Goal: Task Accomplishment & Management: Manage account settings

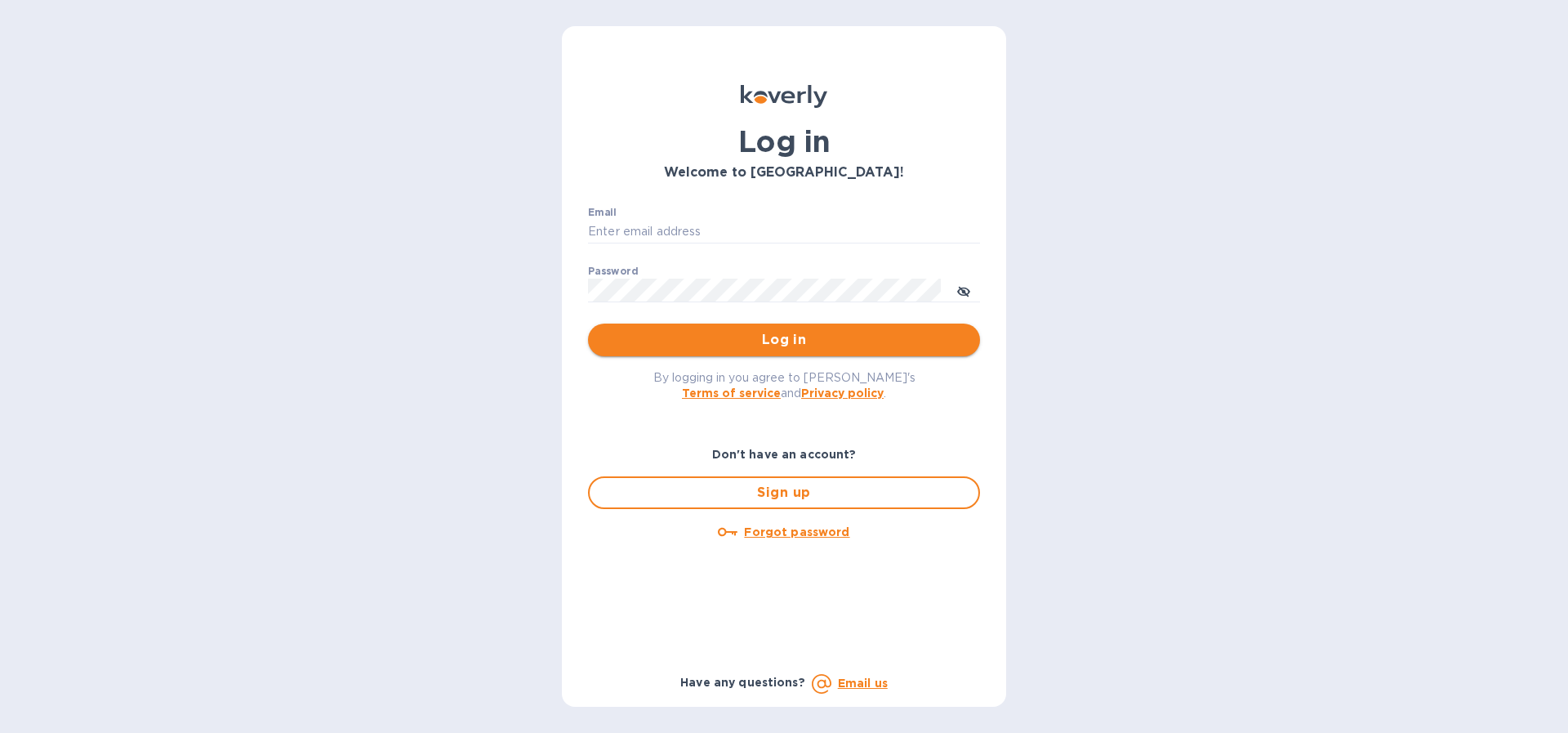
type input "[PERSON_NAME][EMAIL_ADDRESS][DOMAIN_NAME]"
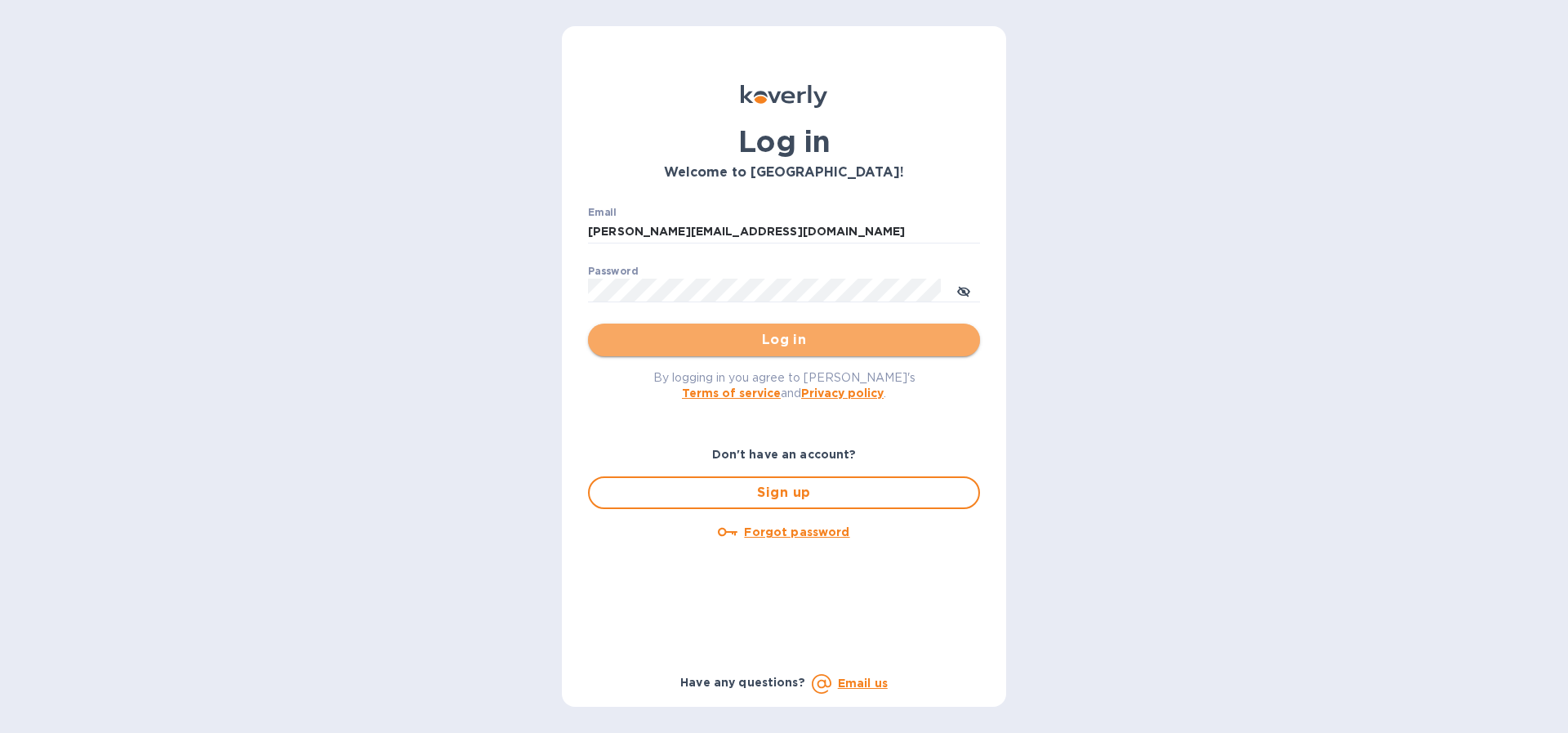
click at [814, 337] on span "Log in" at bounding box center [784, 340] width 366 height 20
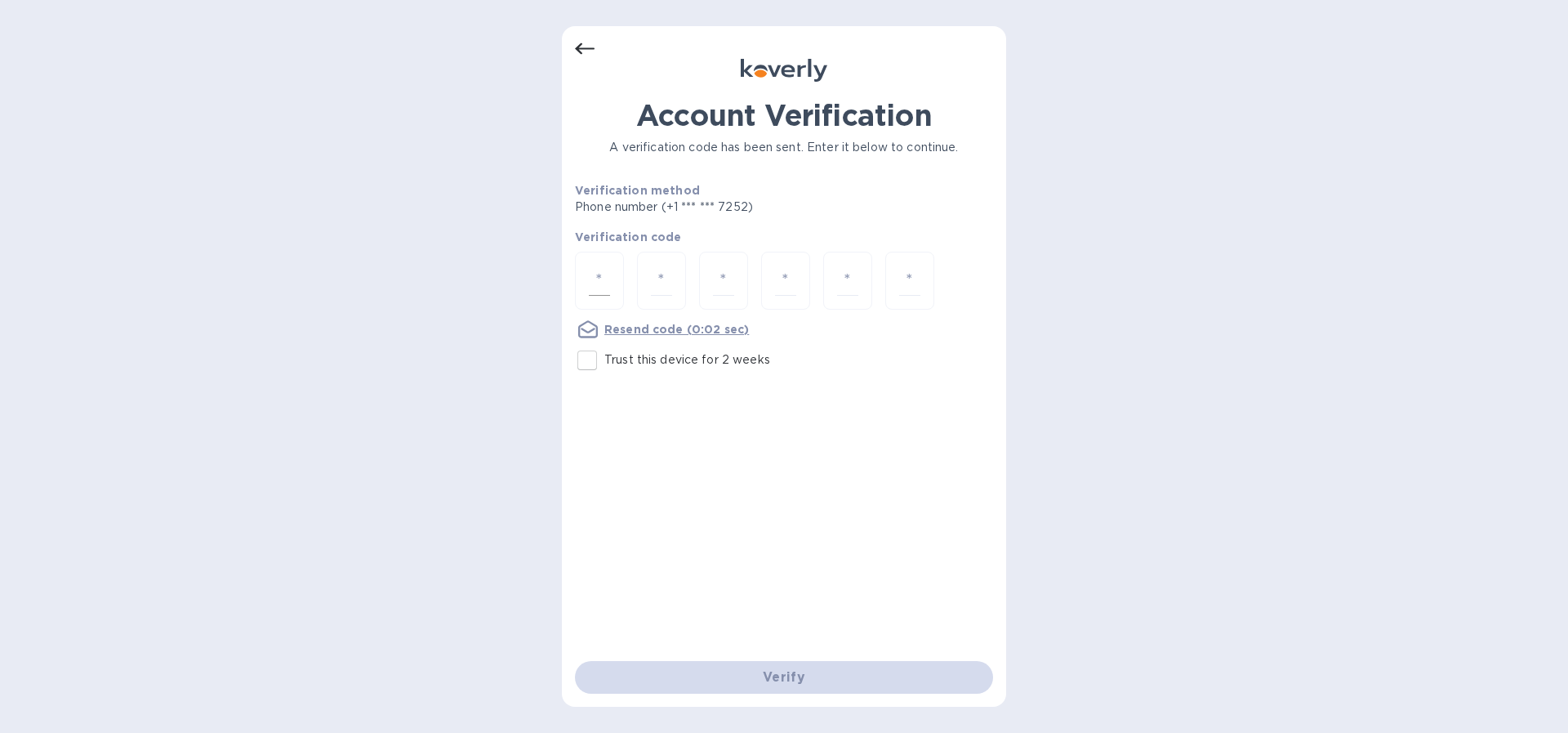
click at [599, 277] on input "number" at bounding box center [599, 281] width 22 height 30
type input "4"
type input "7"
type input "2"
type input "0"
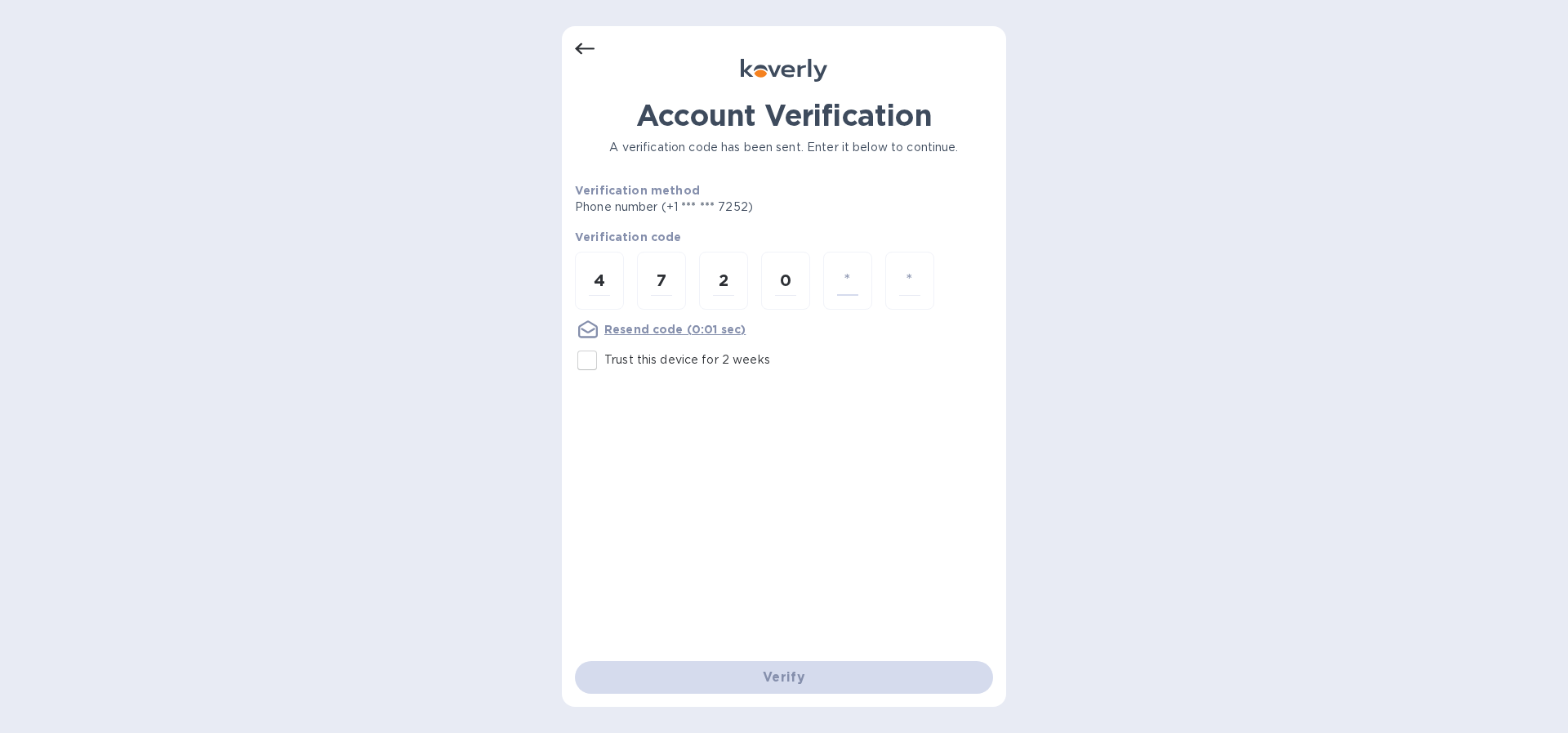
type input "4"
type input "2"
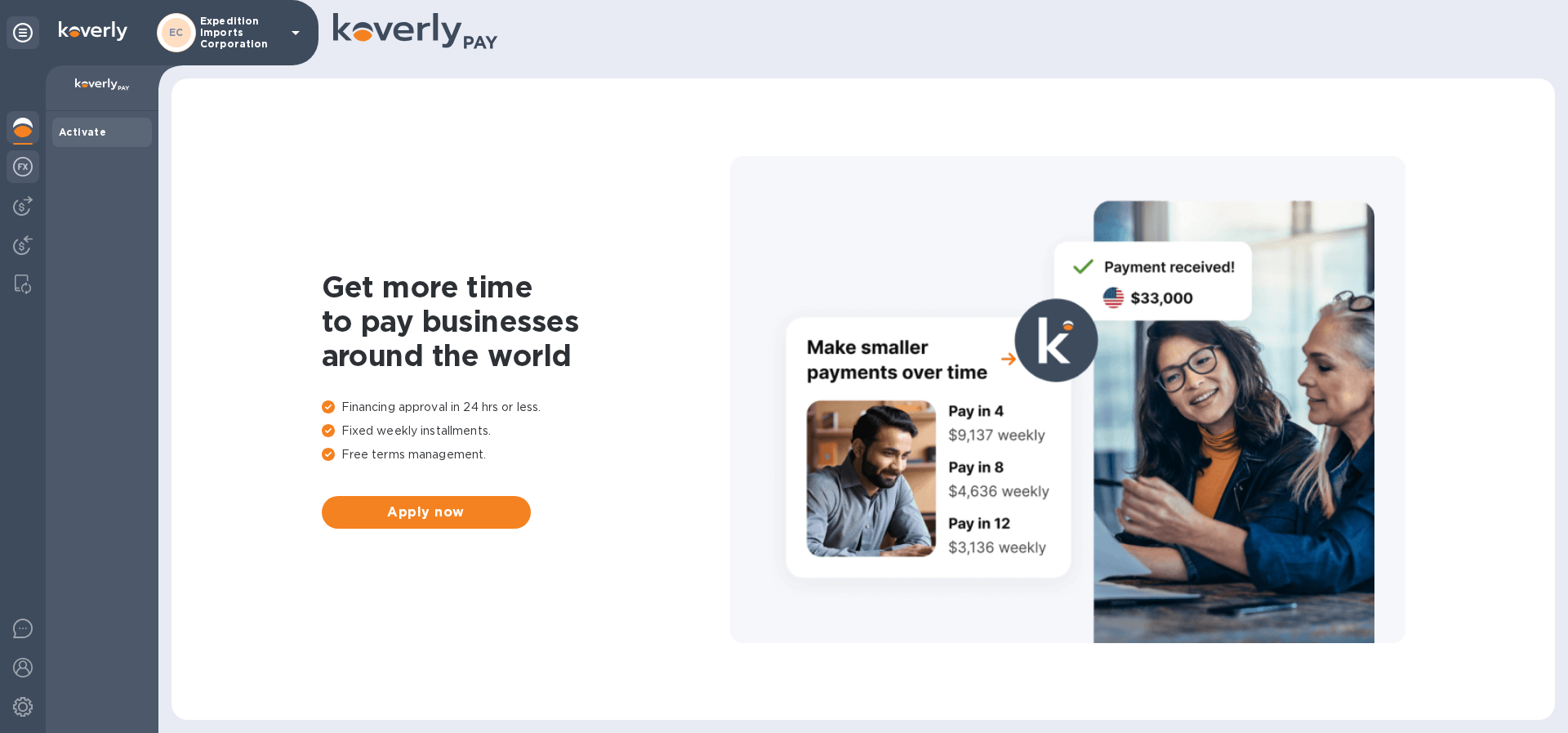
click at [25, 163] on img at bounding box center [22, 167] width 20 height 20
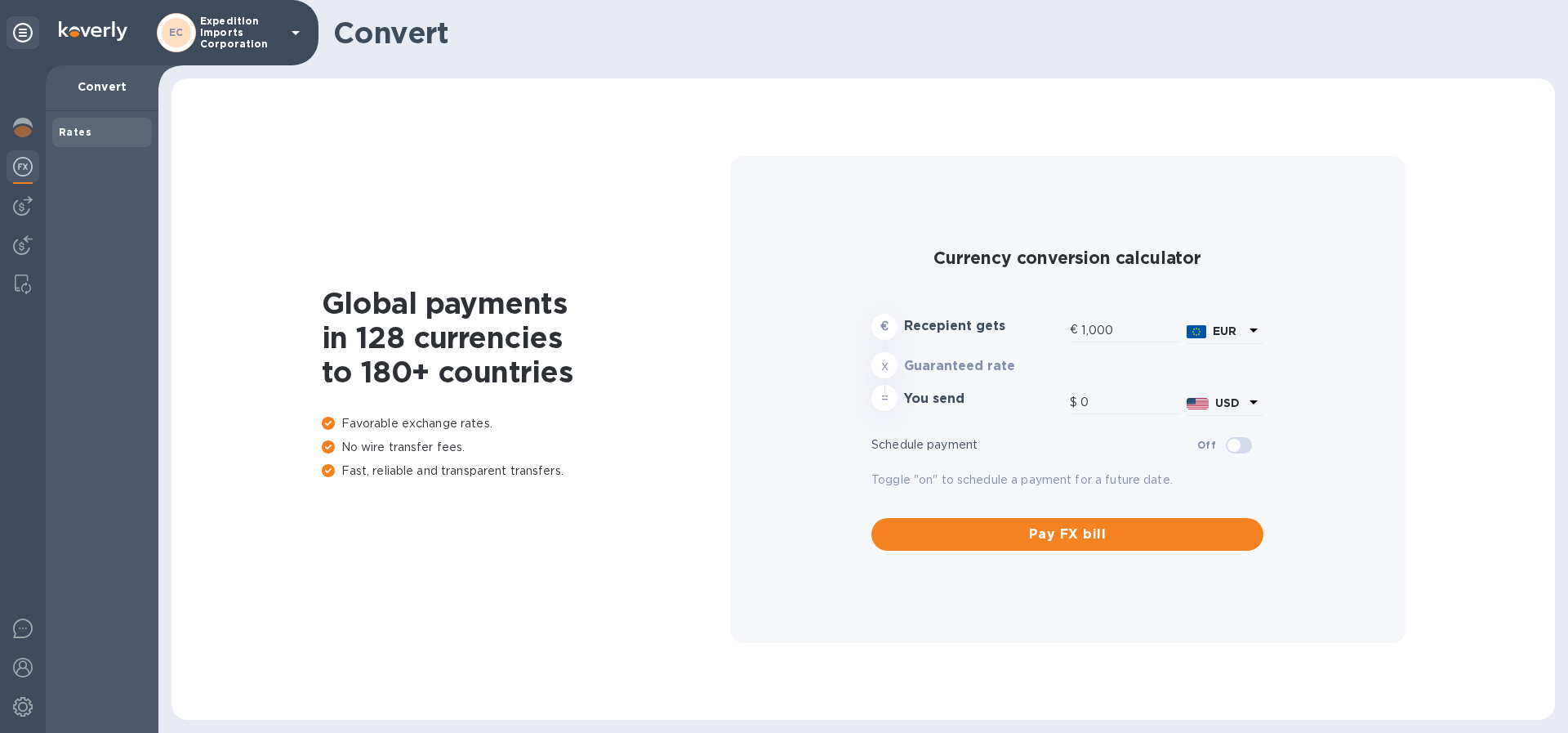
type input "1,175.81"
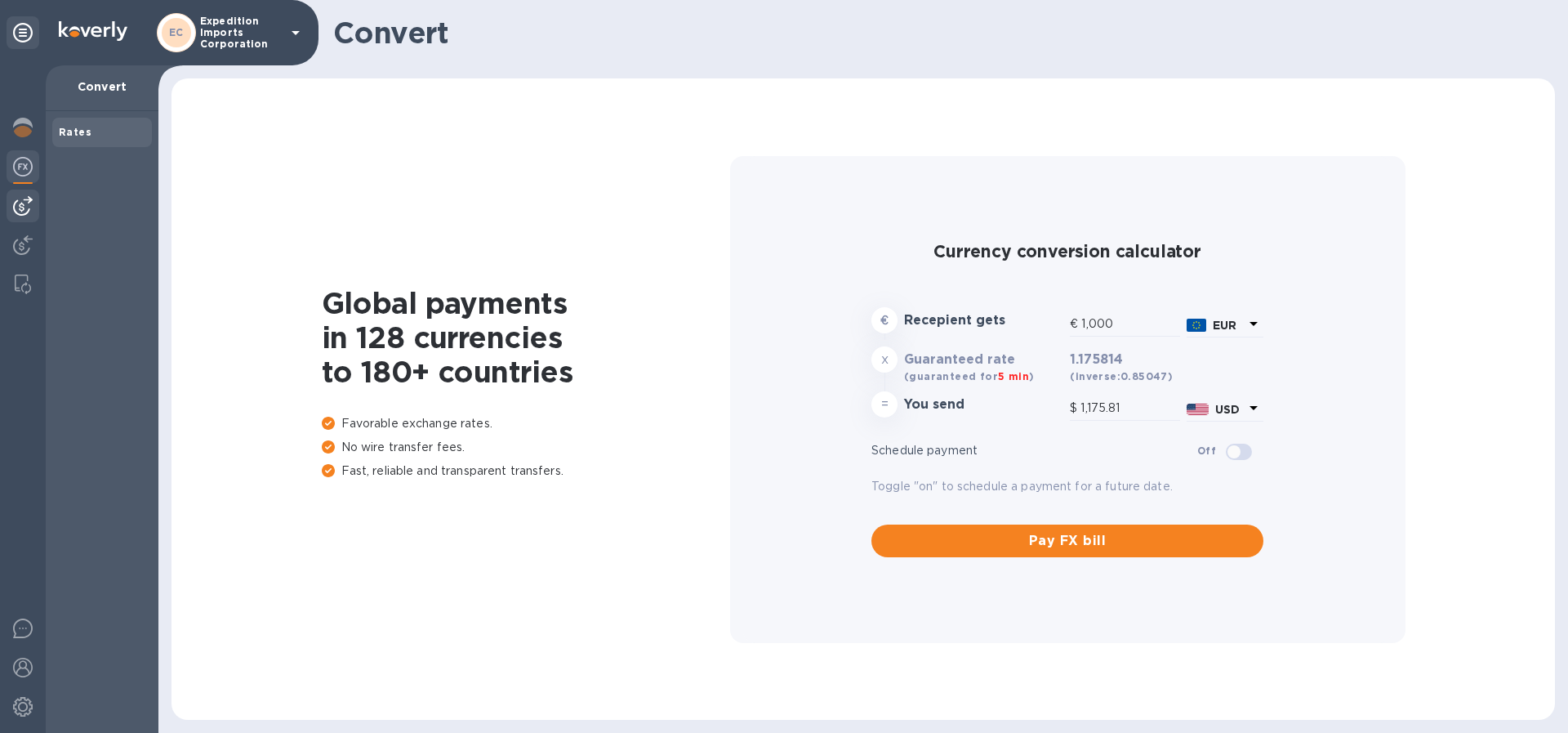
click at [22, 203] on img at bounding box center [22, 206] width 20 height 20
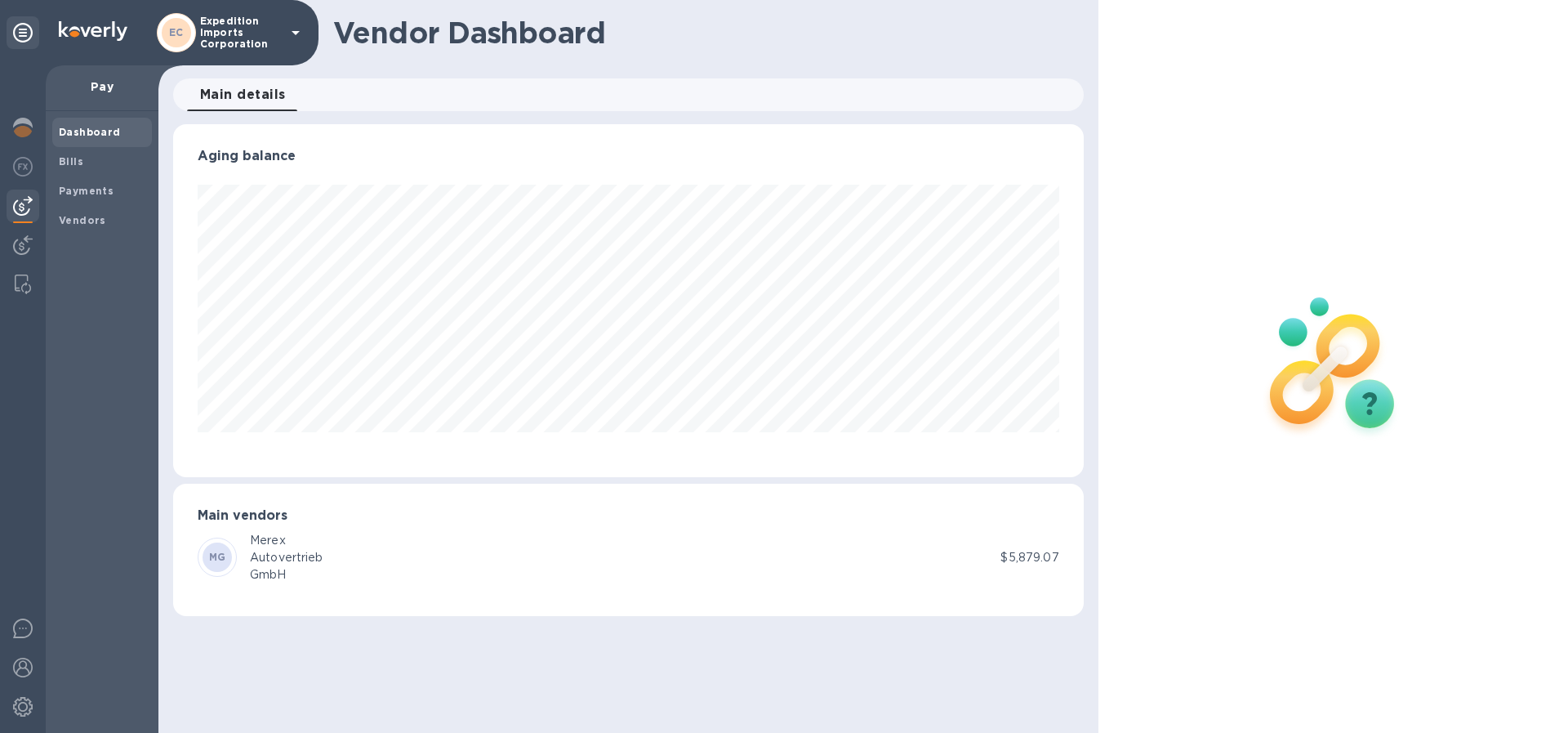
scroll to position [353, 910]
click at [80, 159] on b "Bills" at bounding box center [71, 161] width 24 height 12
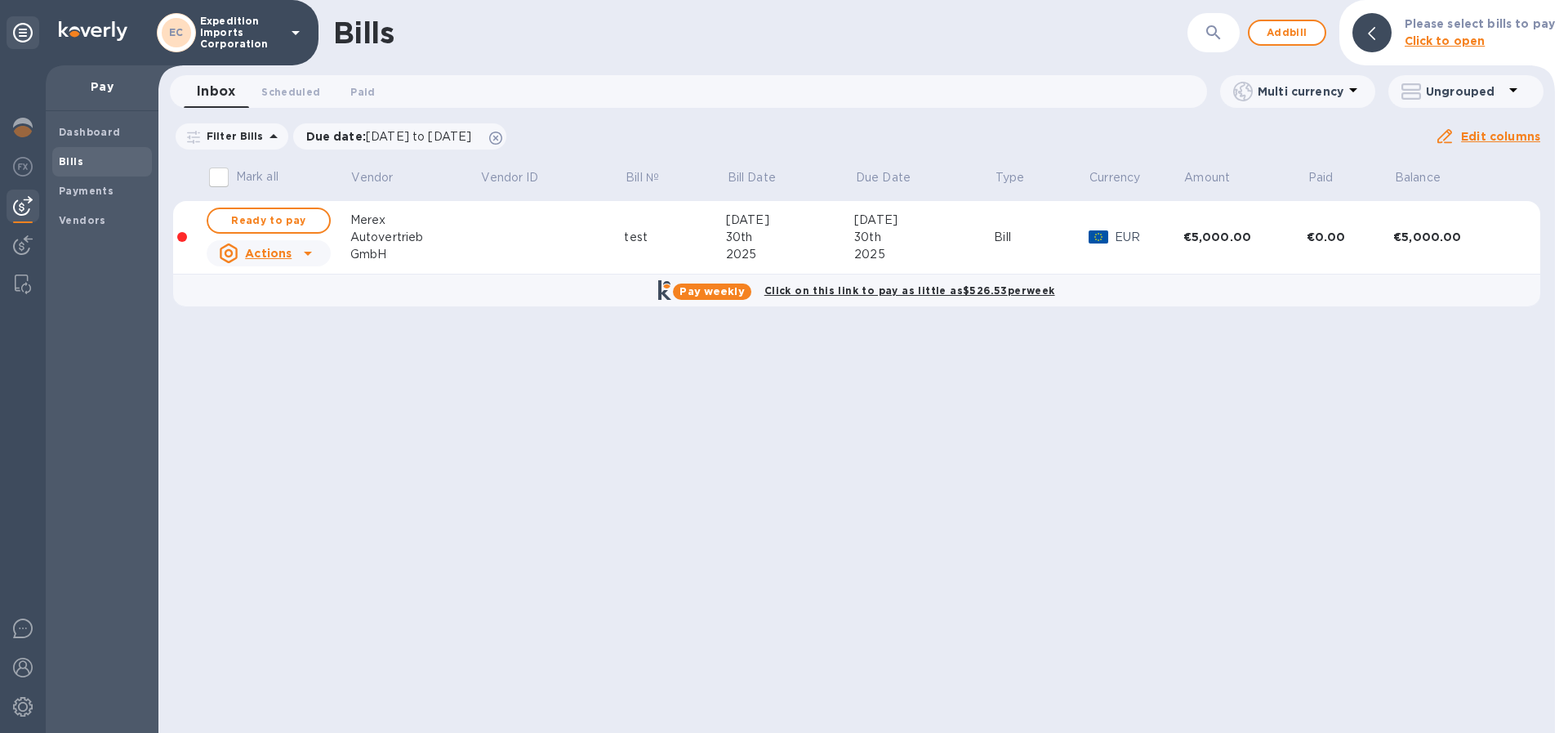
click at [312, 250] on icon at bounding box center [308, 253] width 20 height 20
click at [273, 359] on b "Delete" at bounding box center [273, 359] width 41 height 13
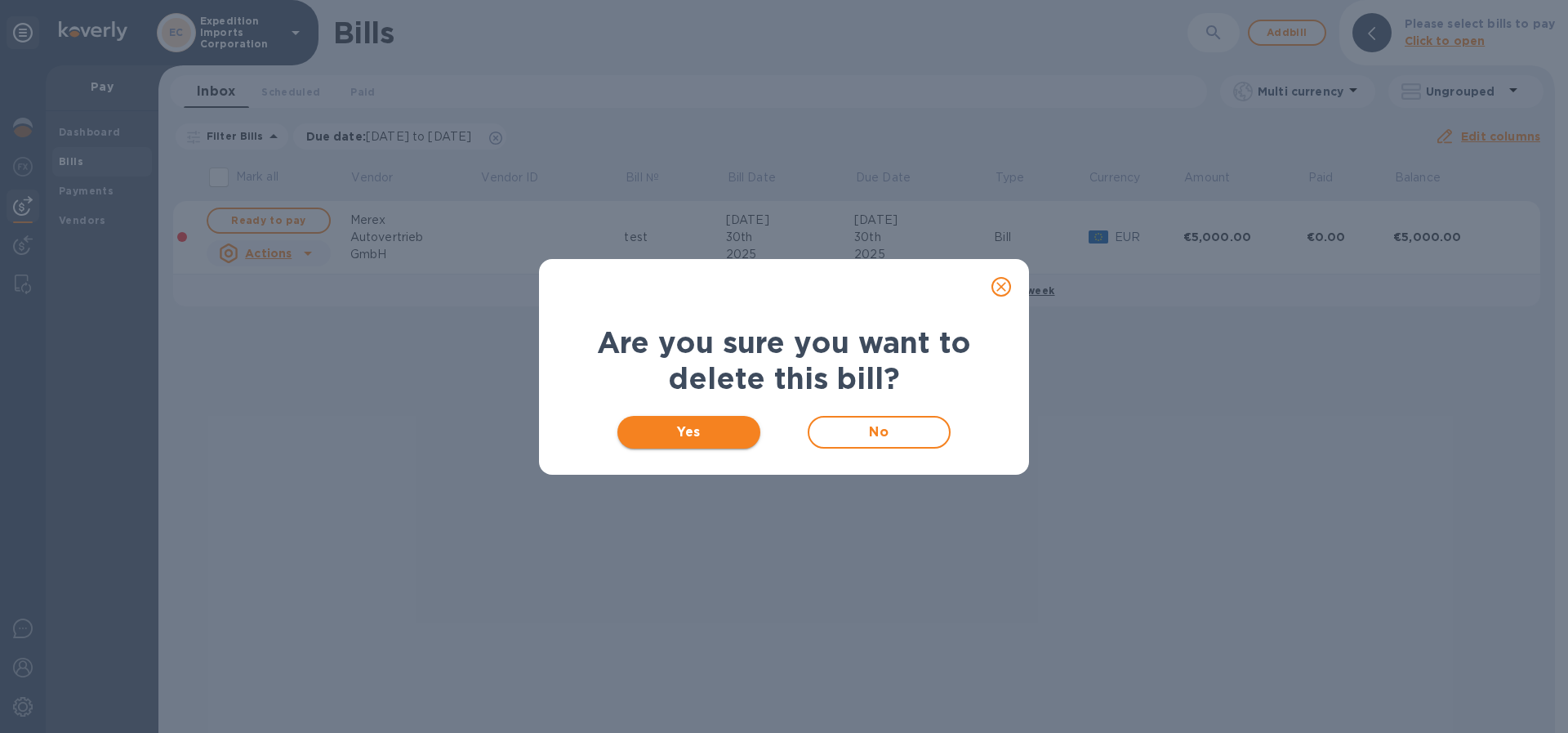
click at [698, 430] on span "Yes" at bounding box center [689, 432] width 117 height 20
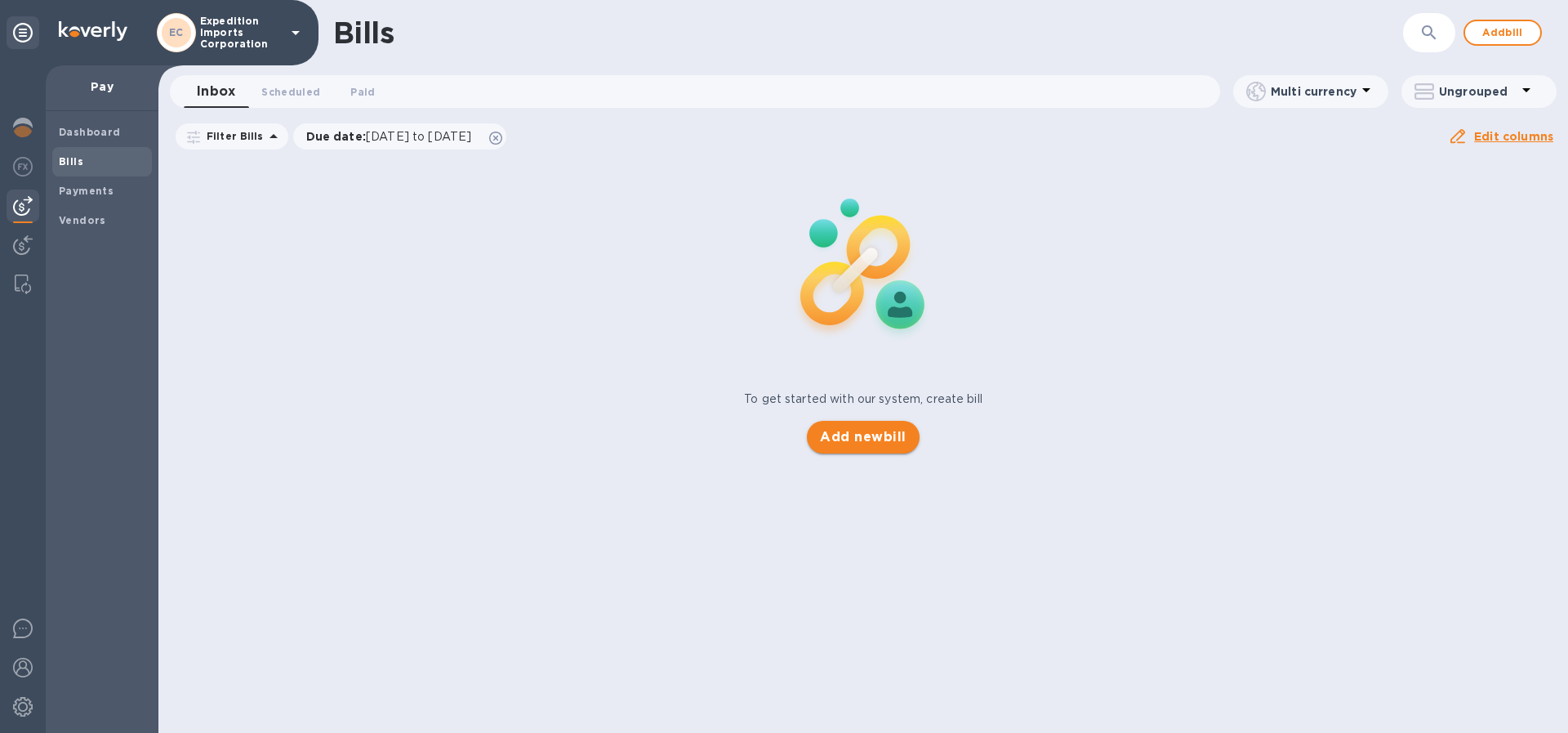
click at [872, 443] on span "Add new bill" at bounding box center [864, 437] width 86 height 20
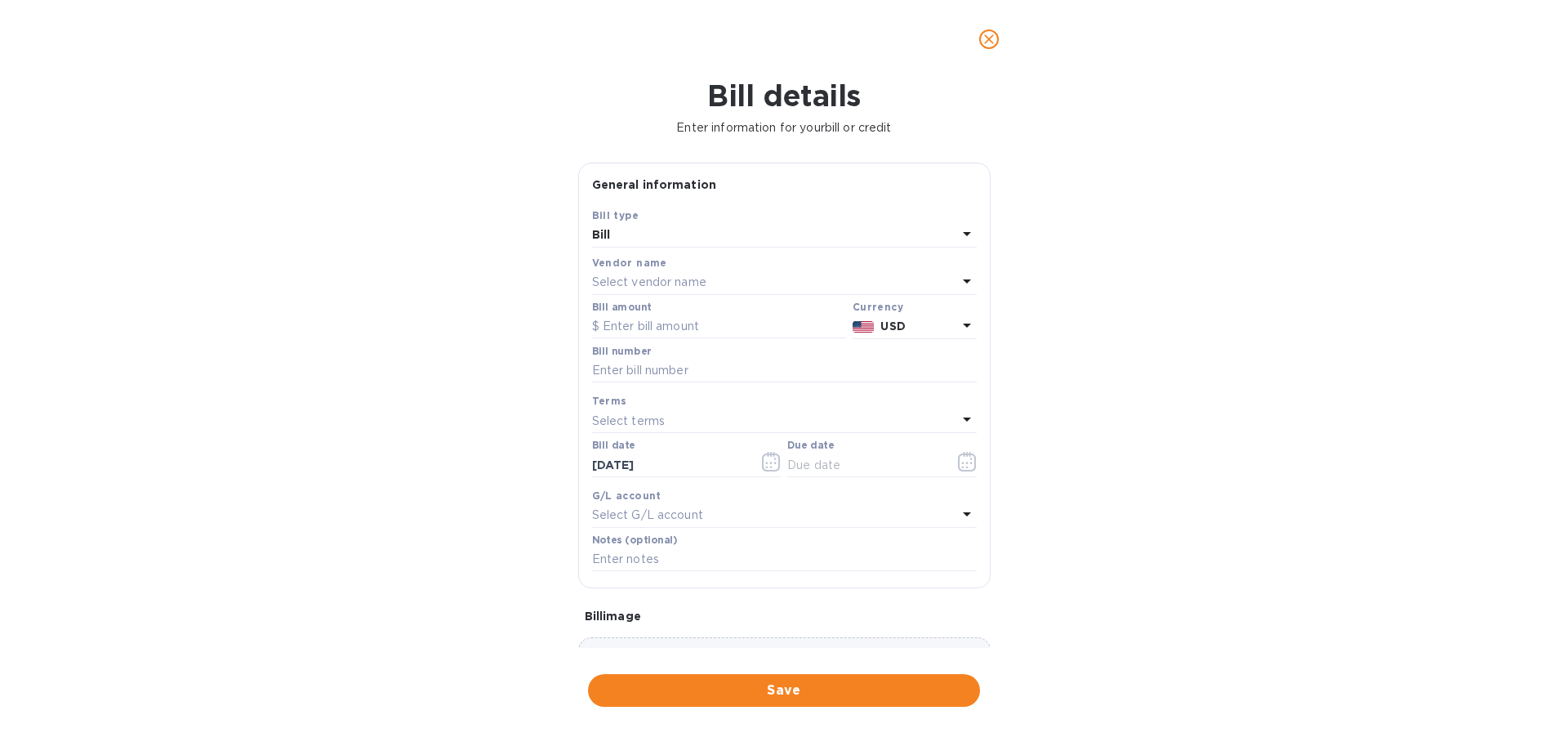
click at [703, 289] on p "Select vendor name" at bounding box center [649, 282] width 114 height 17
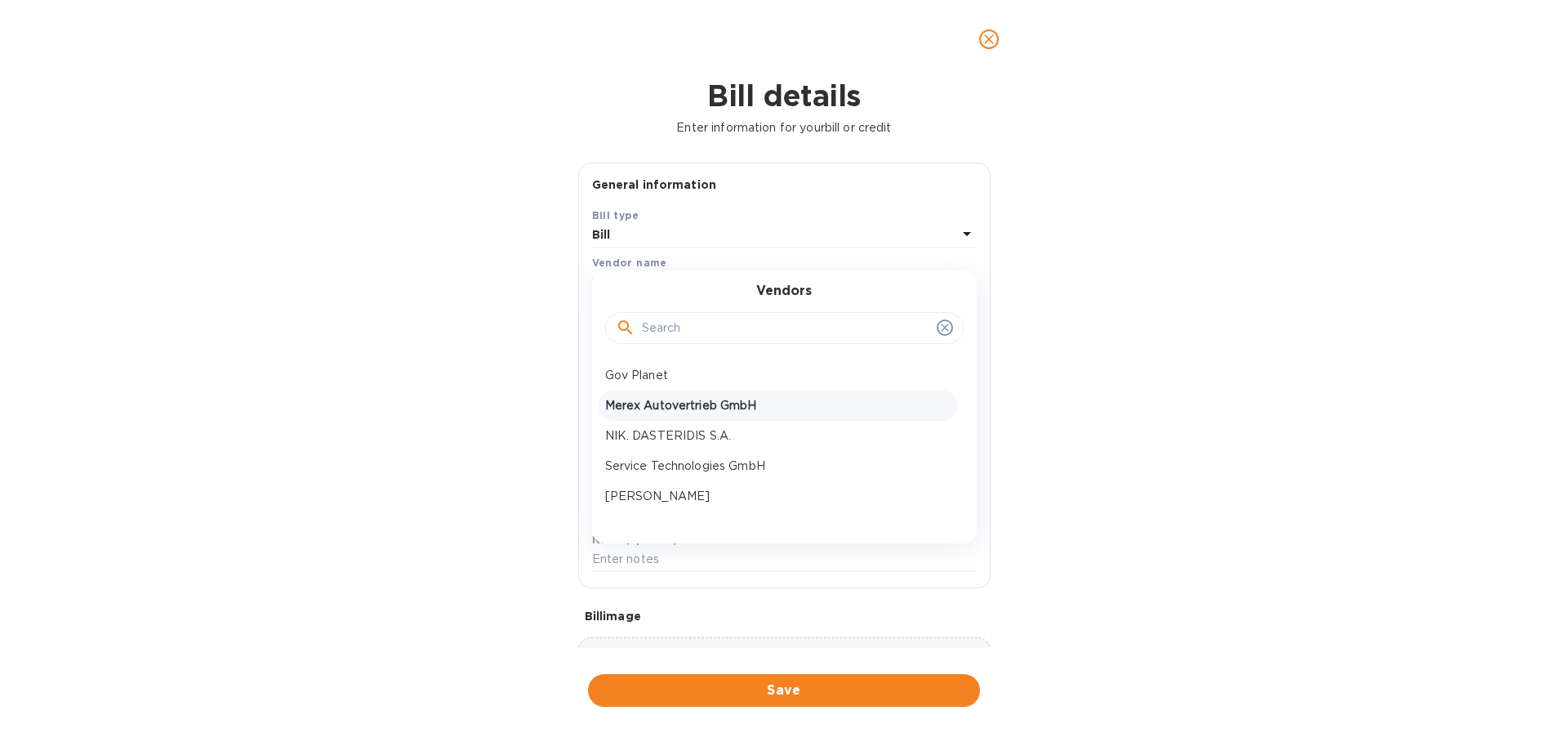
click at [690, 403] on p "Merex Autovertrieb GmbH" at bounding box center [777, 405] width 345 height 17
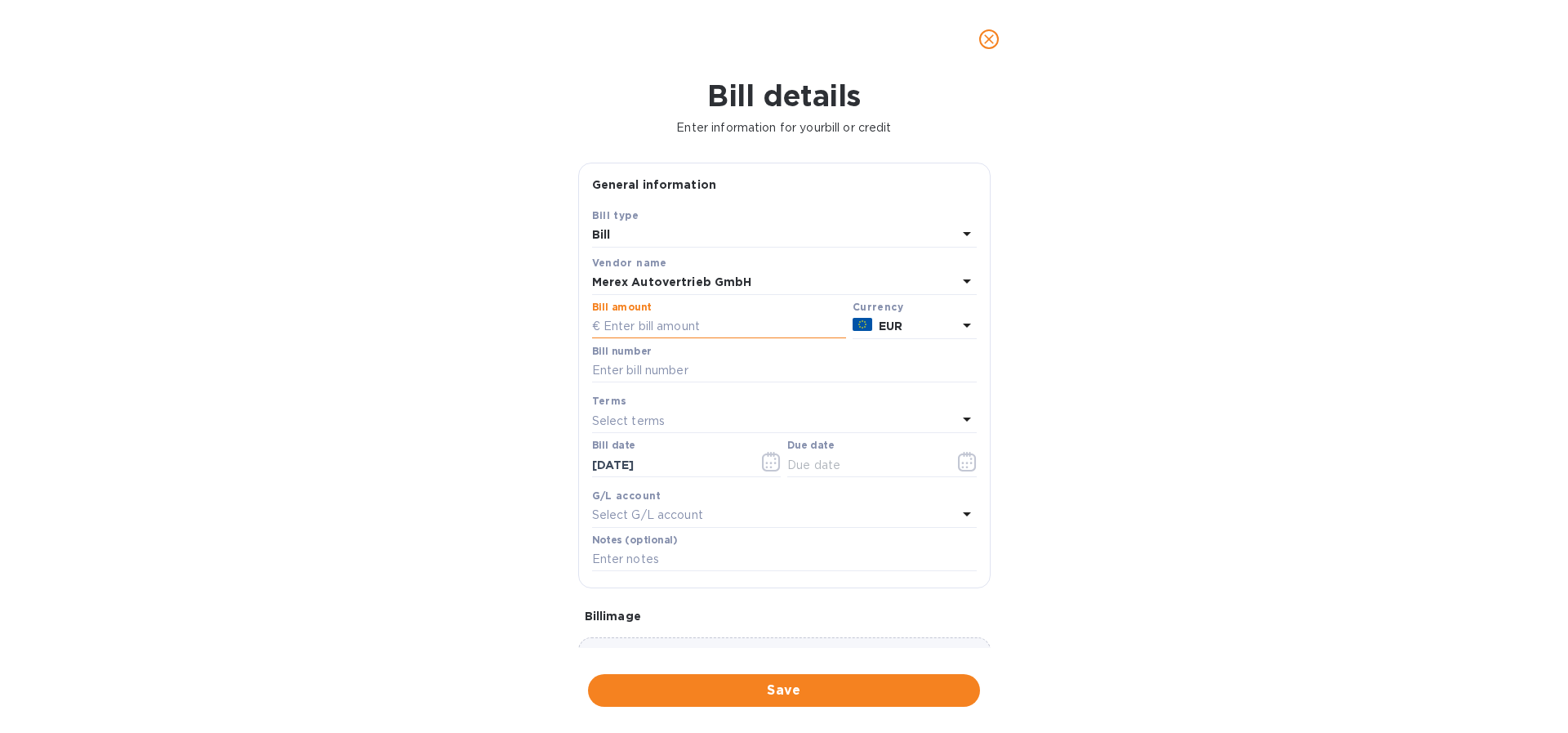
click at [691, 334] on input "text" at bounding box center [719, 327] width 254 height 24
type input "3,921.21"
click at [705, 356] on div "Bill number" at bounding box center [784, 364] width 385 height 37
click at [711, 374] on input "text" at bounding box center [784, 371] width 385 height 24
type input "151448"
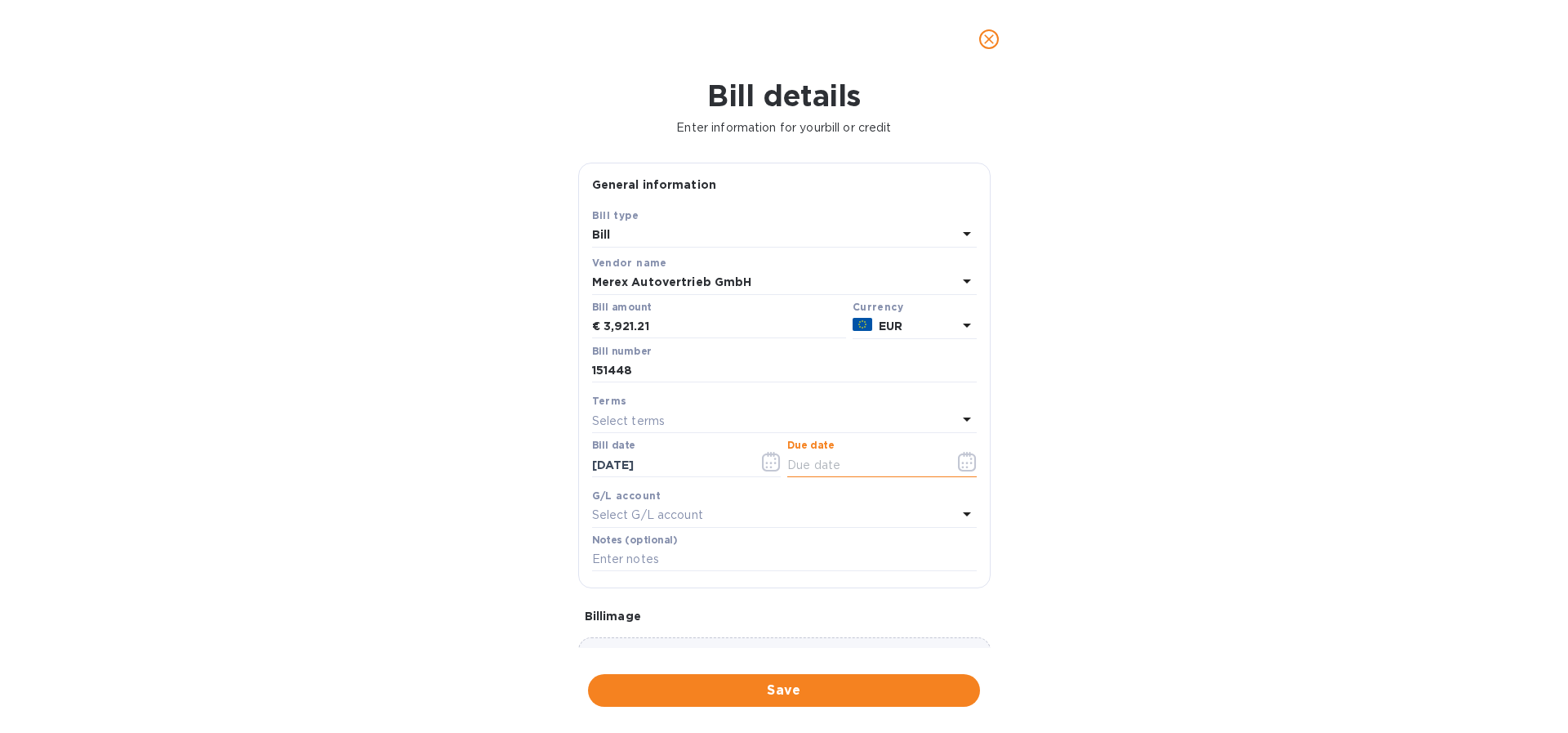
click at [843, 472] on input "text" at bounding box center [864, 465] width 154 height 24
click at [968, 462] on icon "button" at bounding box center [966, 462] width 18 height 20
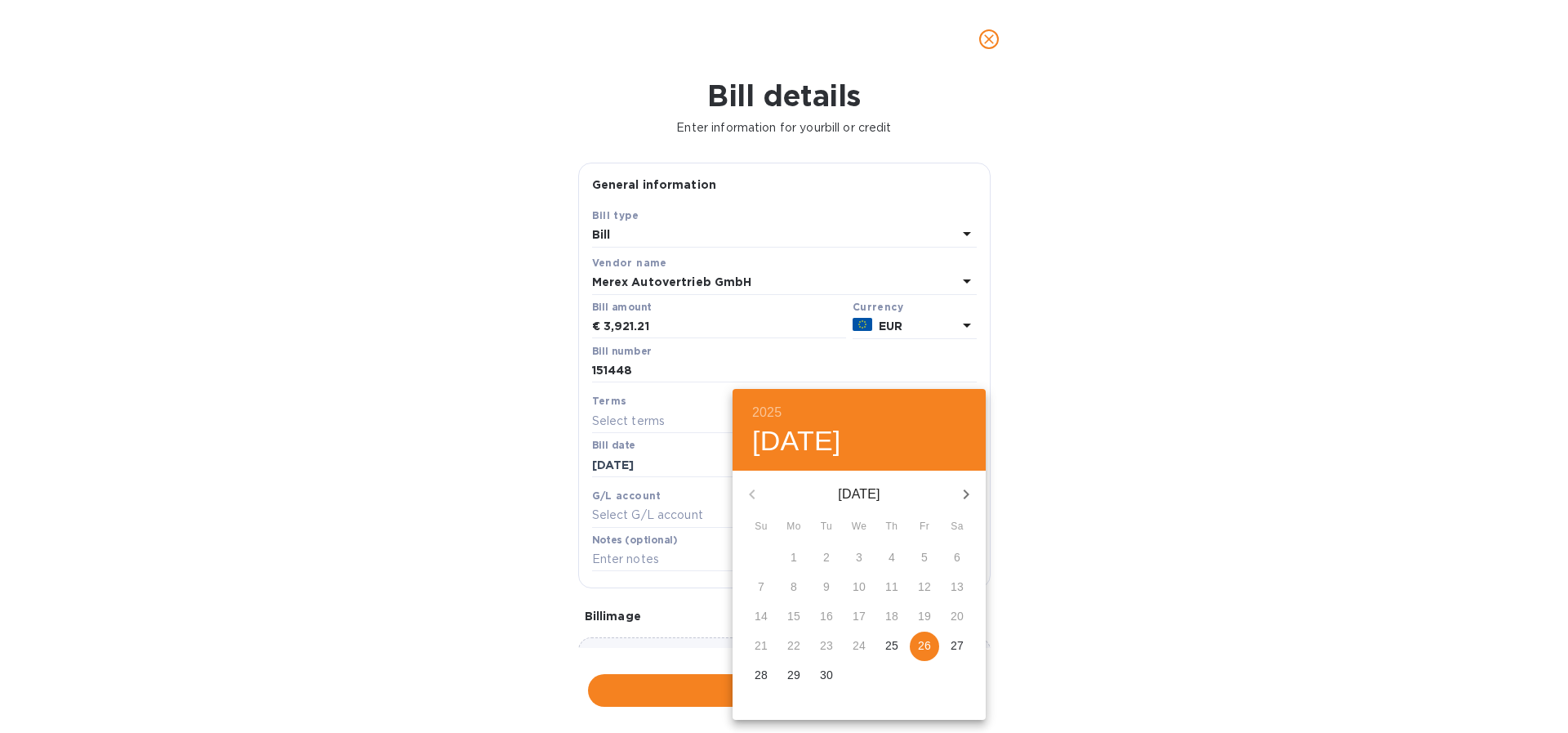
click at [796, 672] on p "29" at bounding box center [794, 674] width 13 height 16
type input "[DATE]"
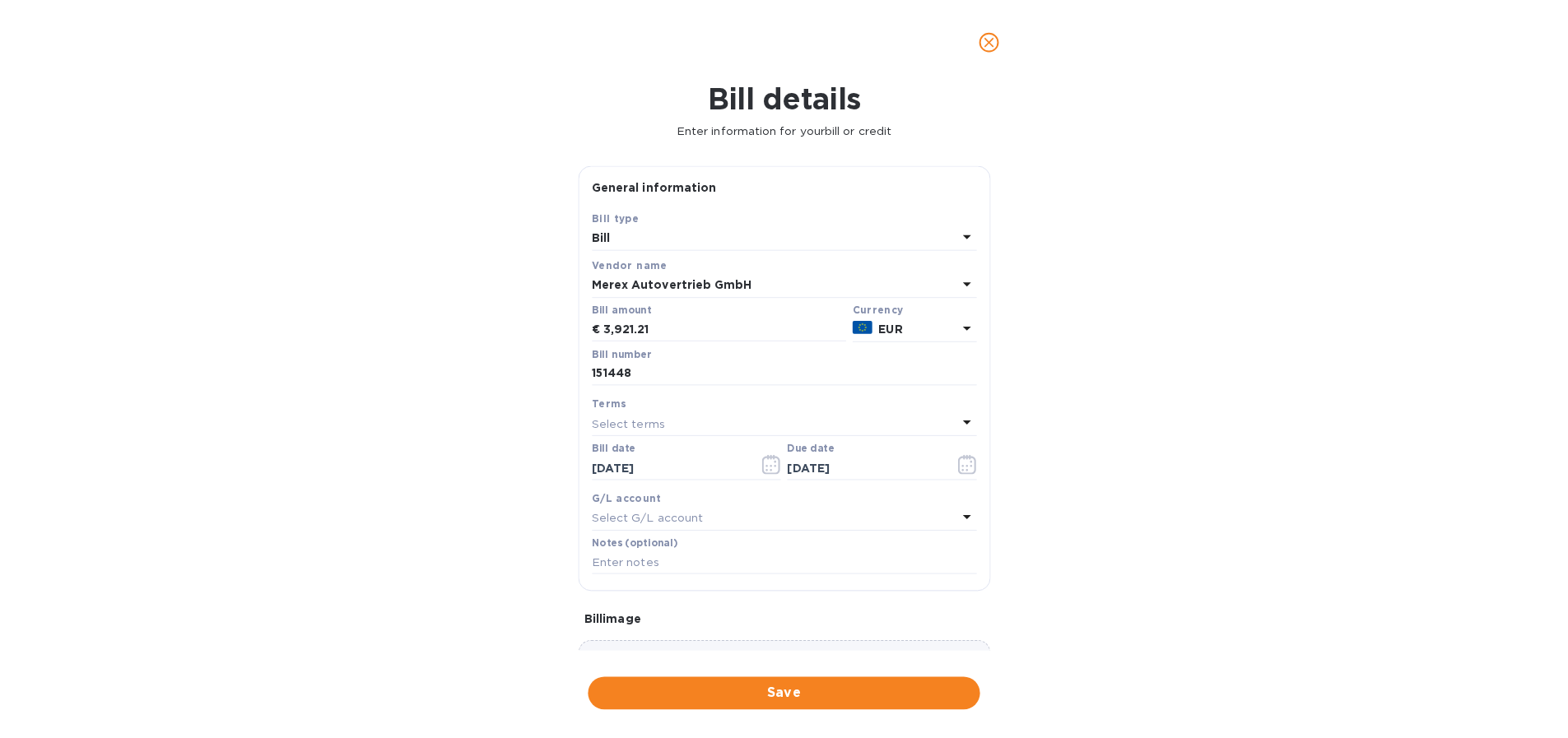
scroll to position [127, 0]
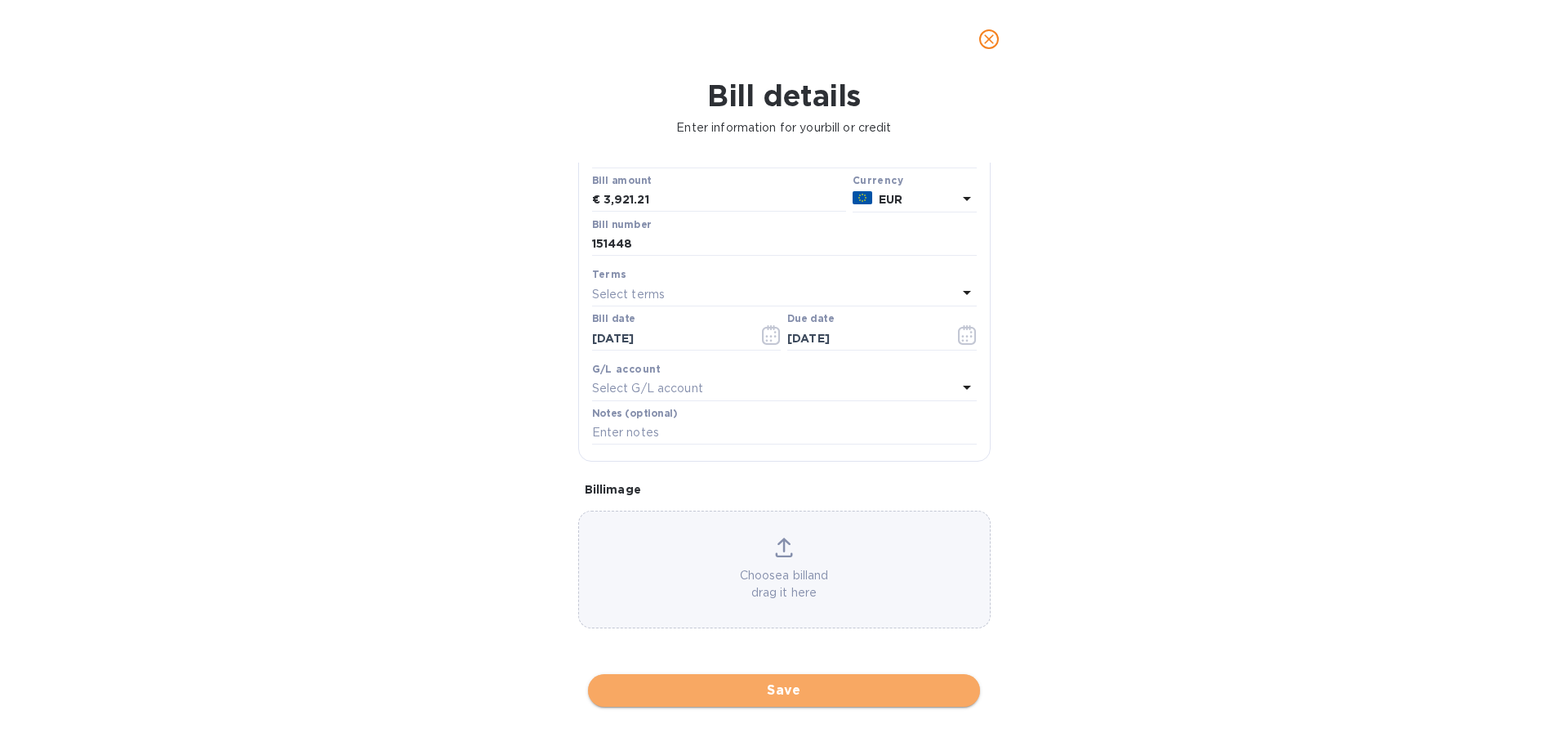
click at [790, 692] on span "Save" at bounding box center [784, 690] width 366 height 20
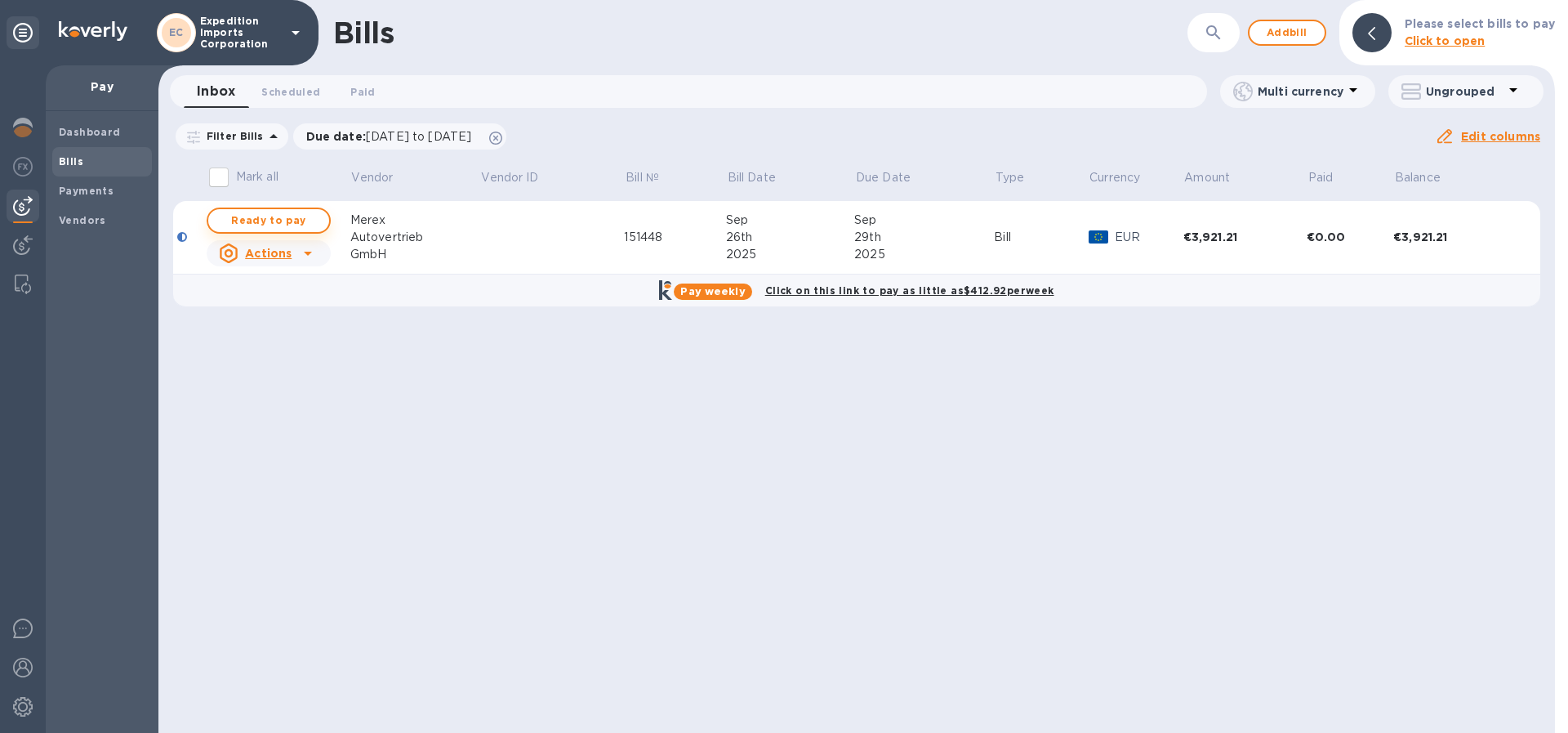
click at [298, 218] on span "Ready to pay" at bounding box center [269, 220] width 94 height 20
checkbox input "true"
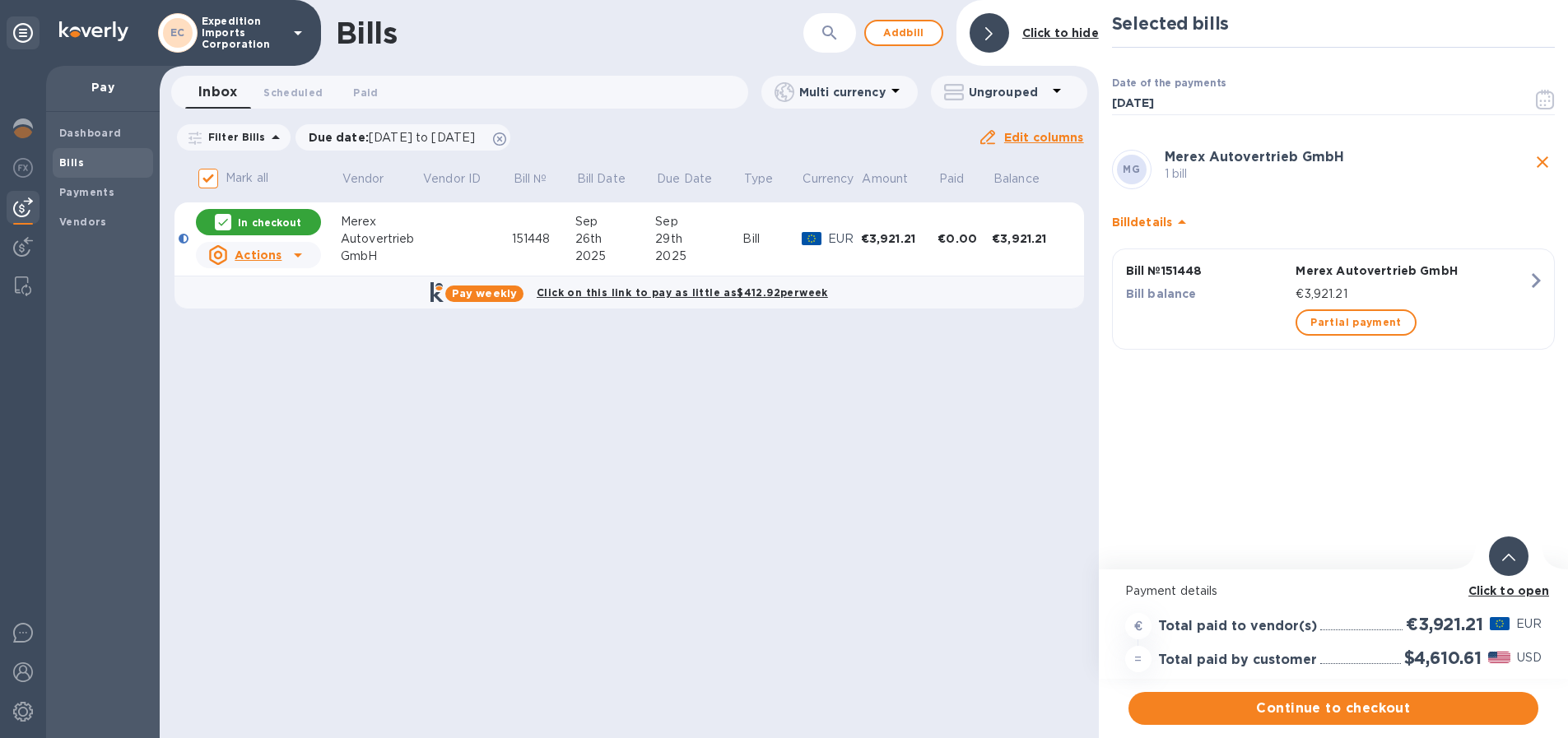
click at [1524, 593] on b "Click to open" at bounding box center [1510, 591] width 81 height 13
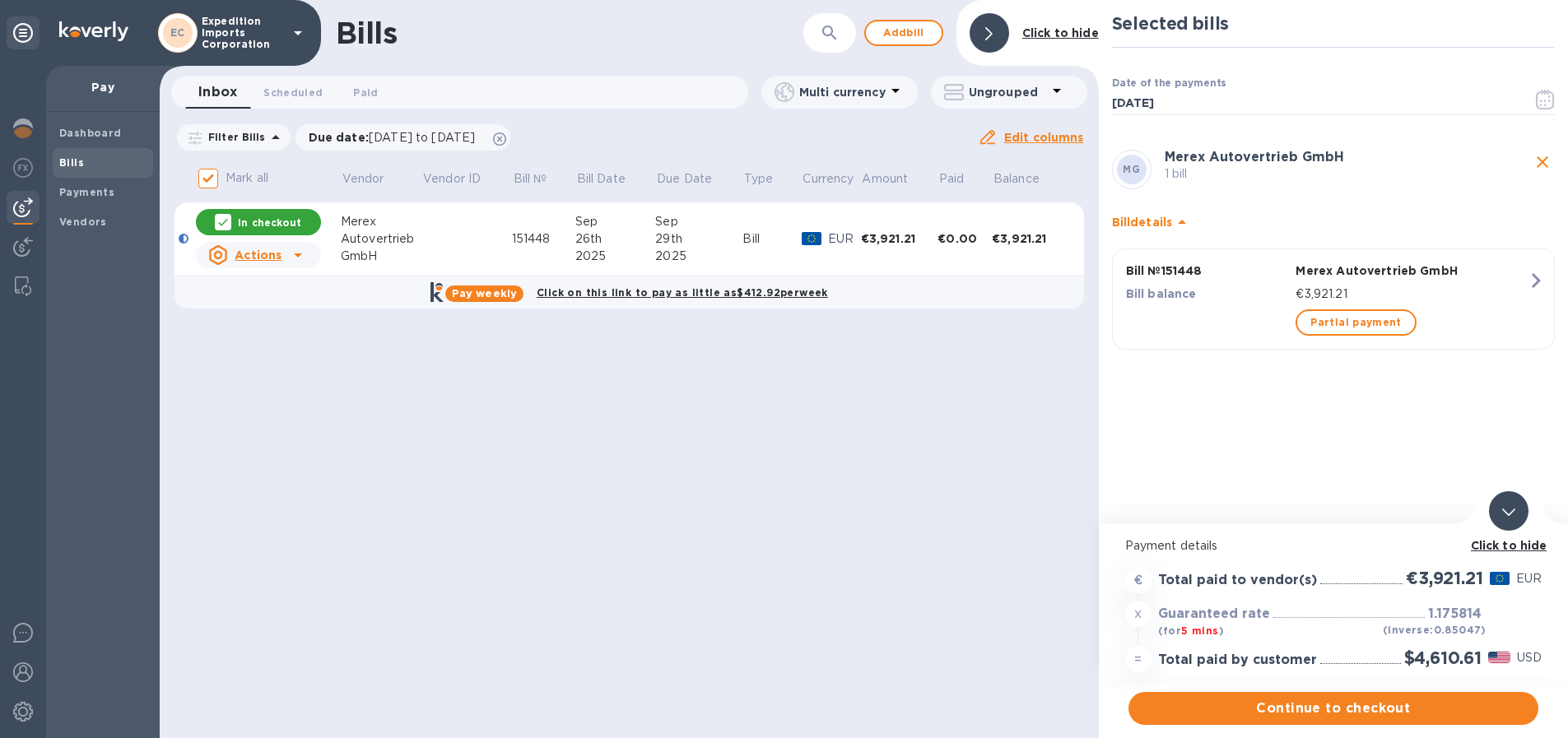
scroll to position [12, 0]
click at [1360, 698] on span "Continue to checkout" at bounding box center [1333, 708] width 384 height 20
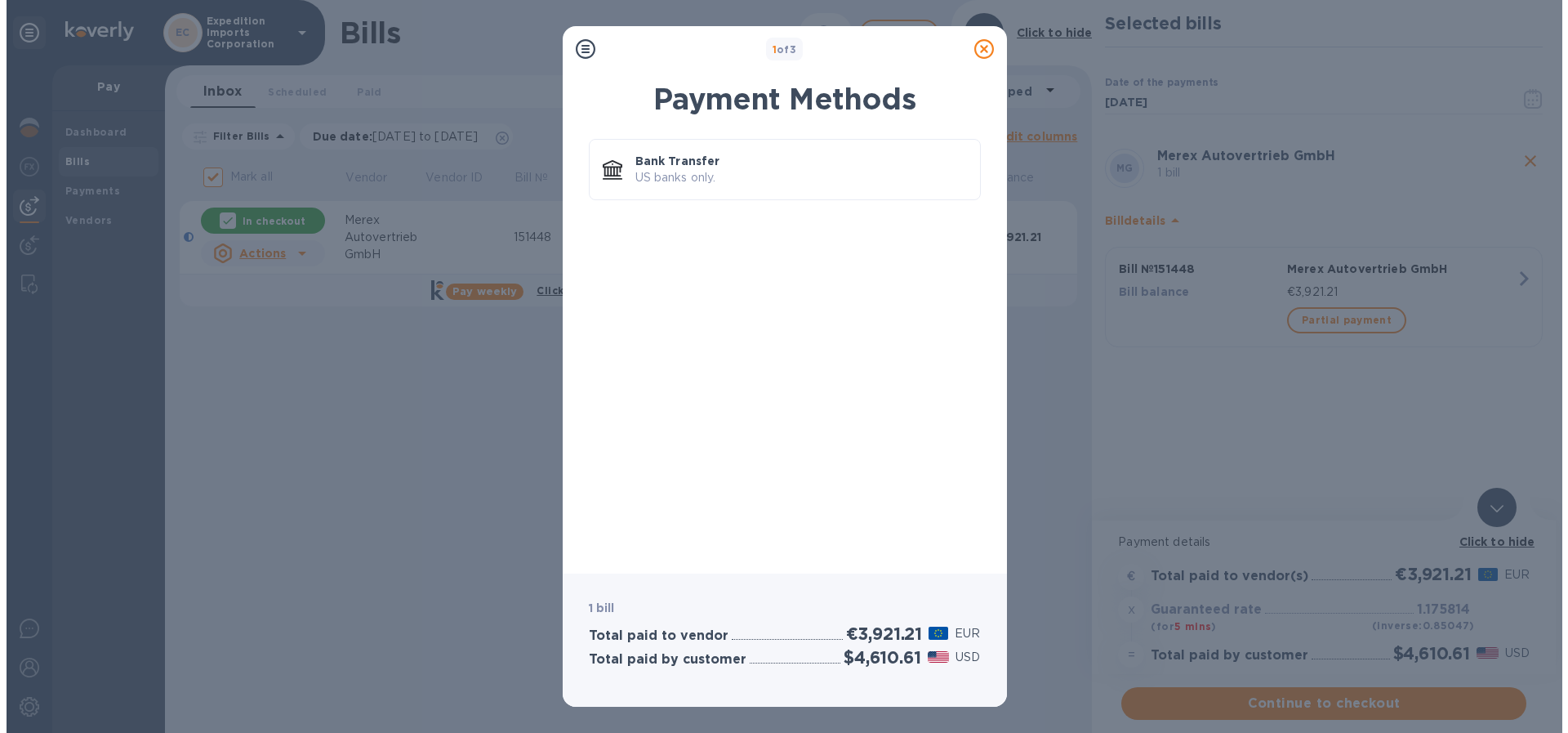
scroll to position [0, 0]
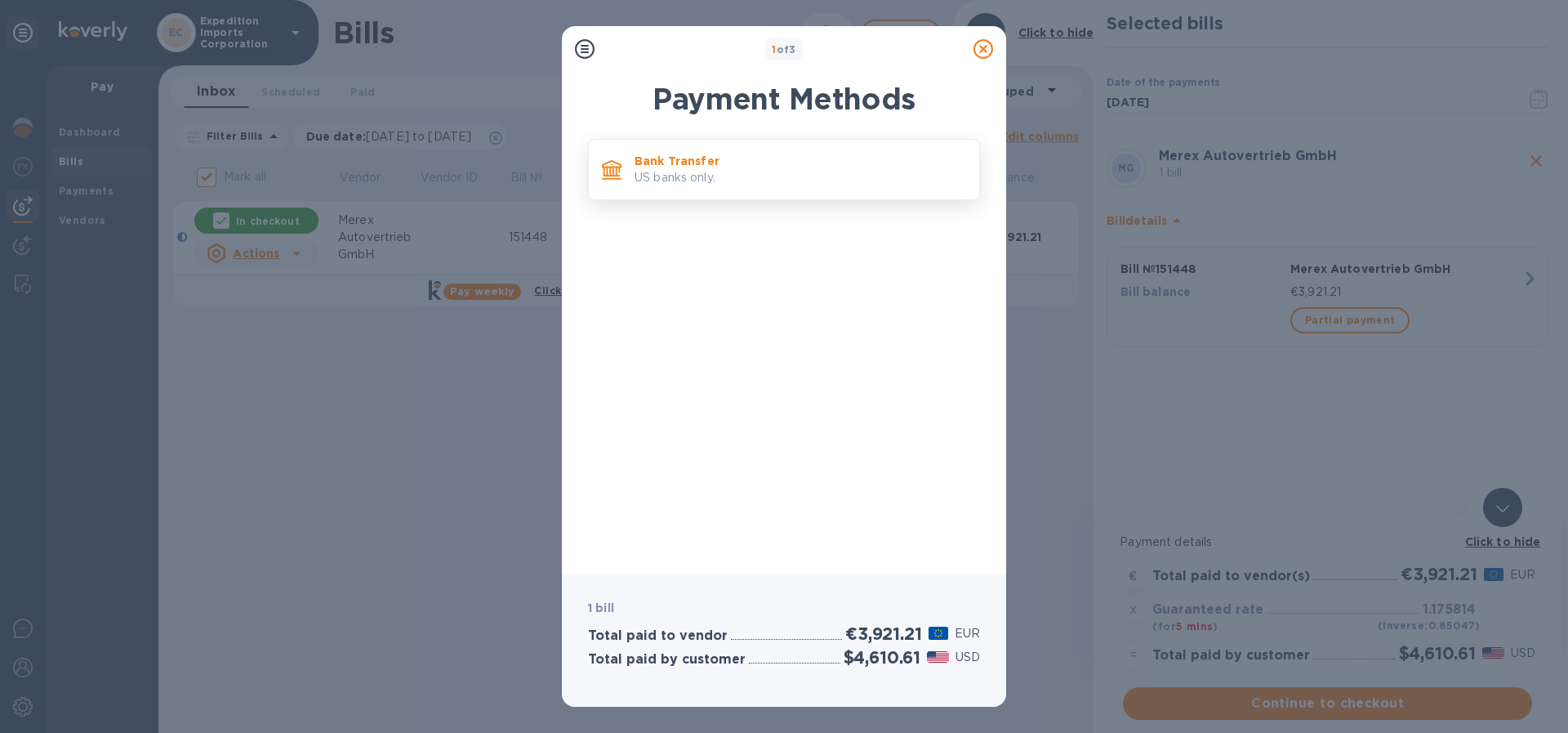
click at [677, 169] on p "Bank Transfer" at bounding box center [800, 160] width 331 height 16
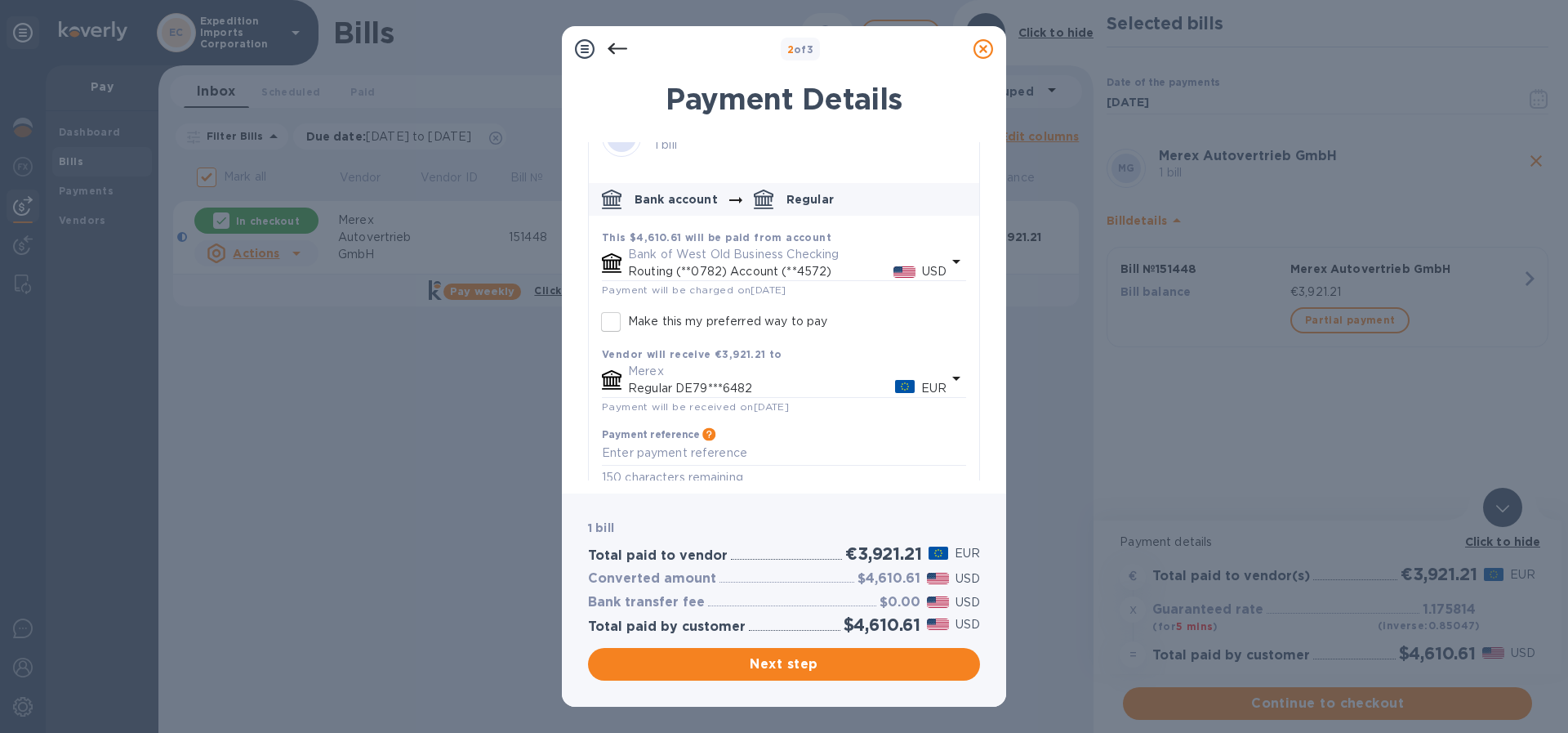
scroll to position [59, 0]
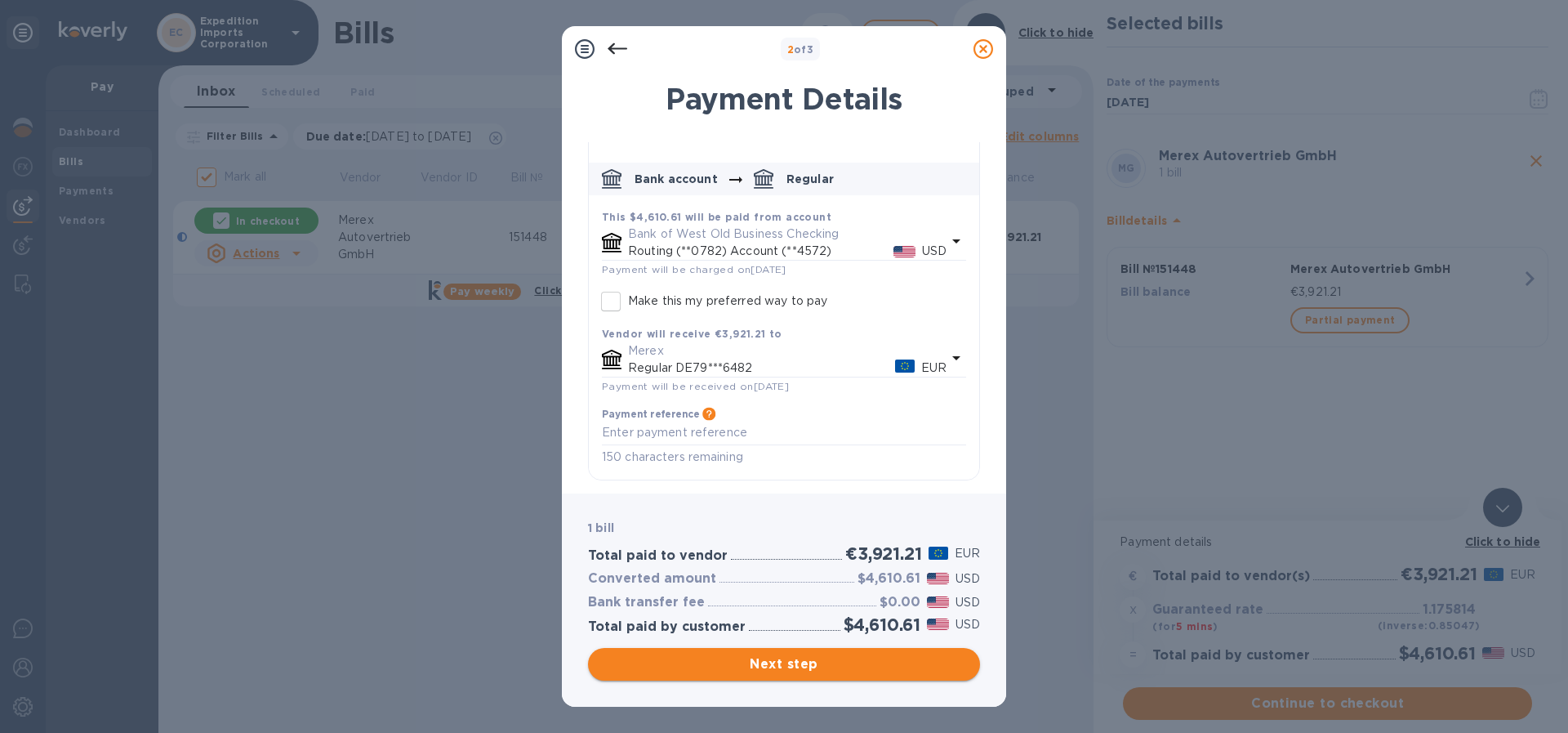
click at [791, 661] on span "Next step" at bounding box center [784, 664] width 366 height 20
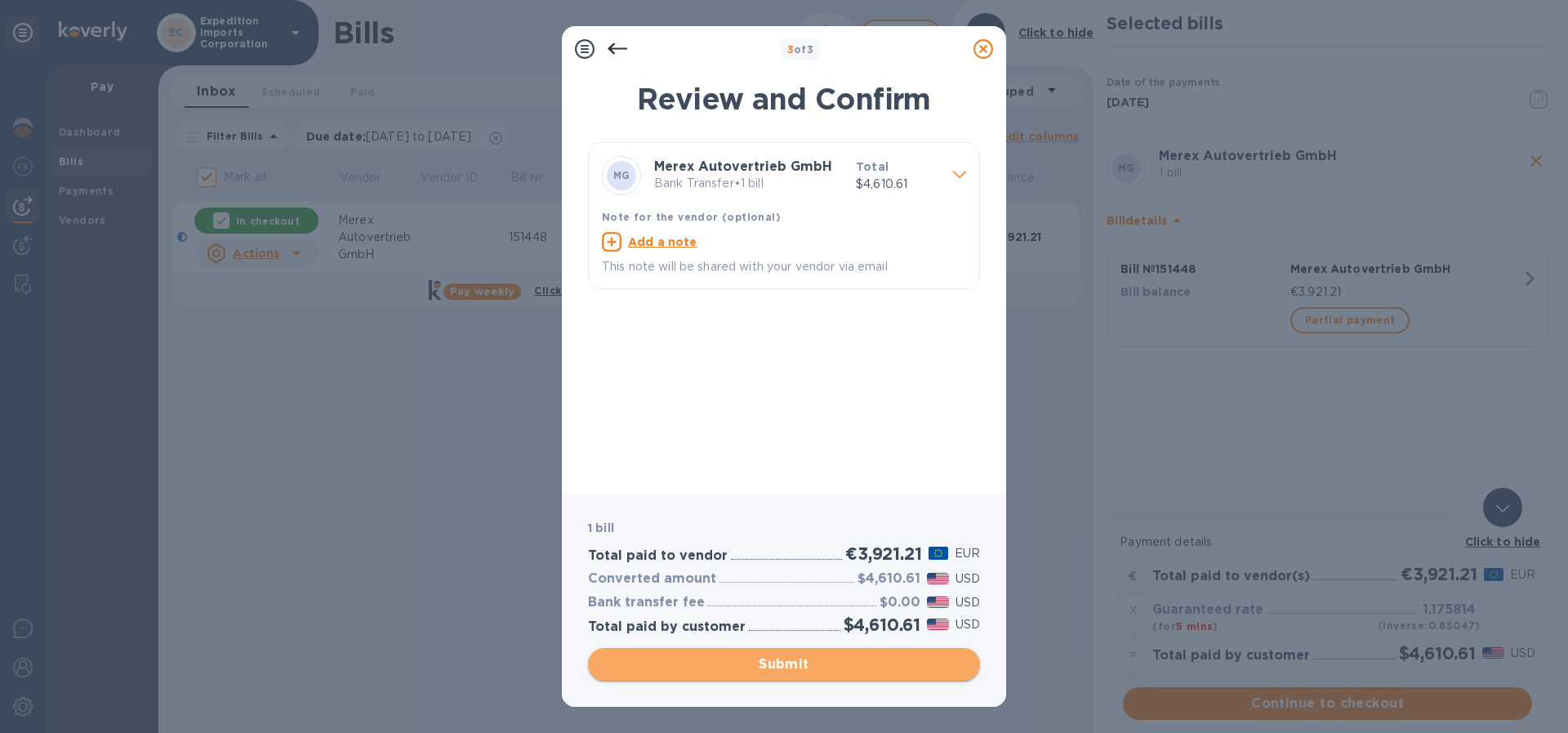
click at [779, 664] on span "Submit" at bounding box center [784, 664] width 366 height 20
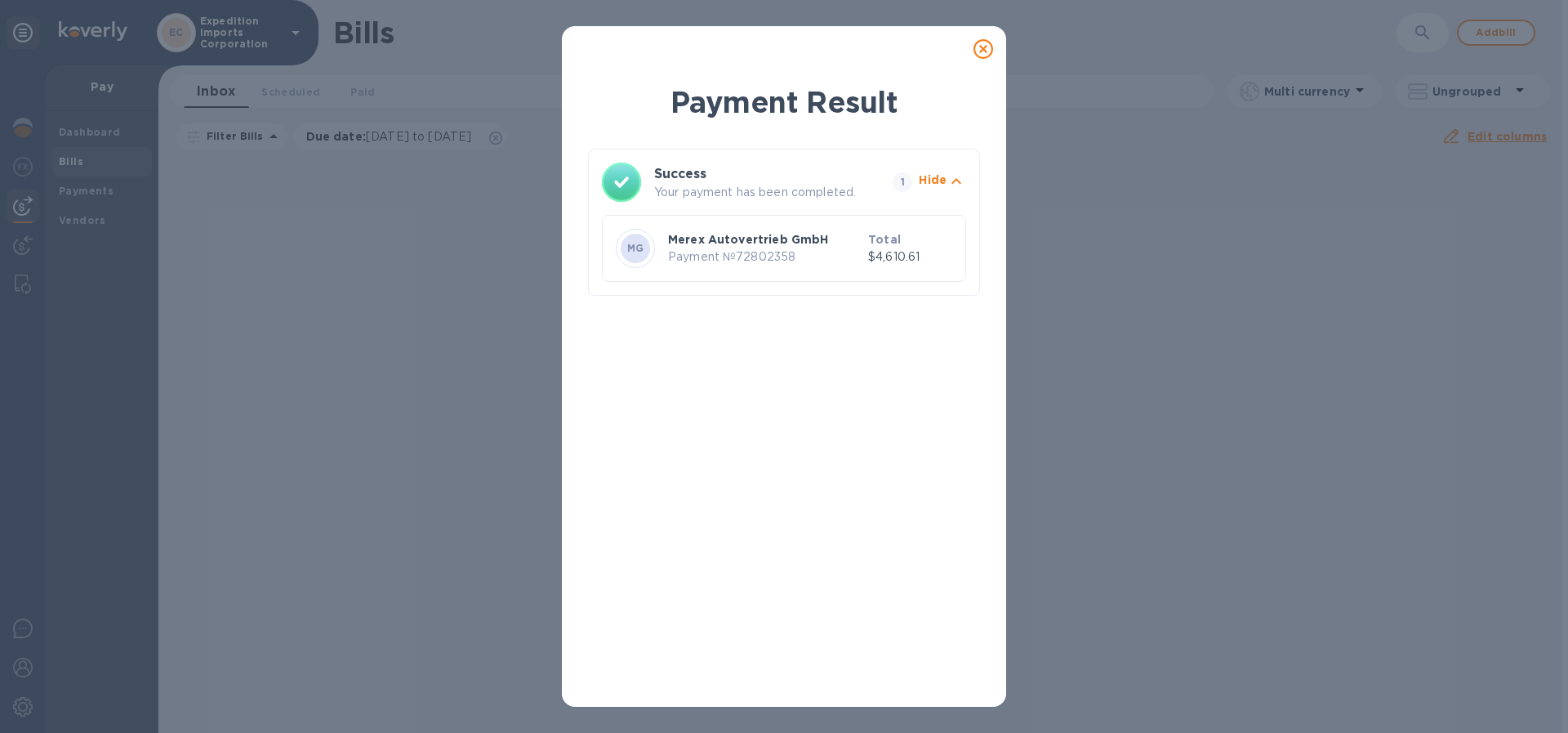
click at [989, 50] on icon at bounding box center [983, 49] width 20 height 20
